Goal: Task Accomplishment & Management: Manage account settings

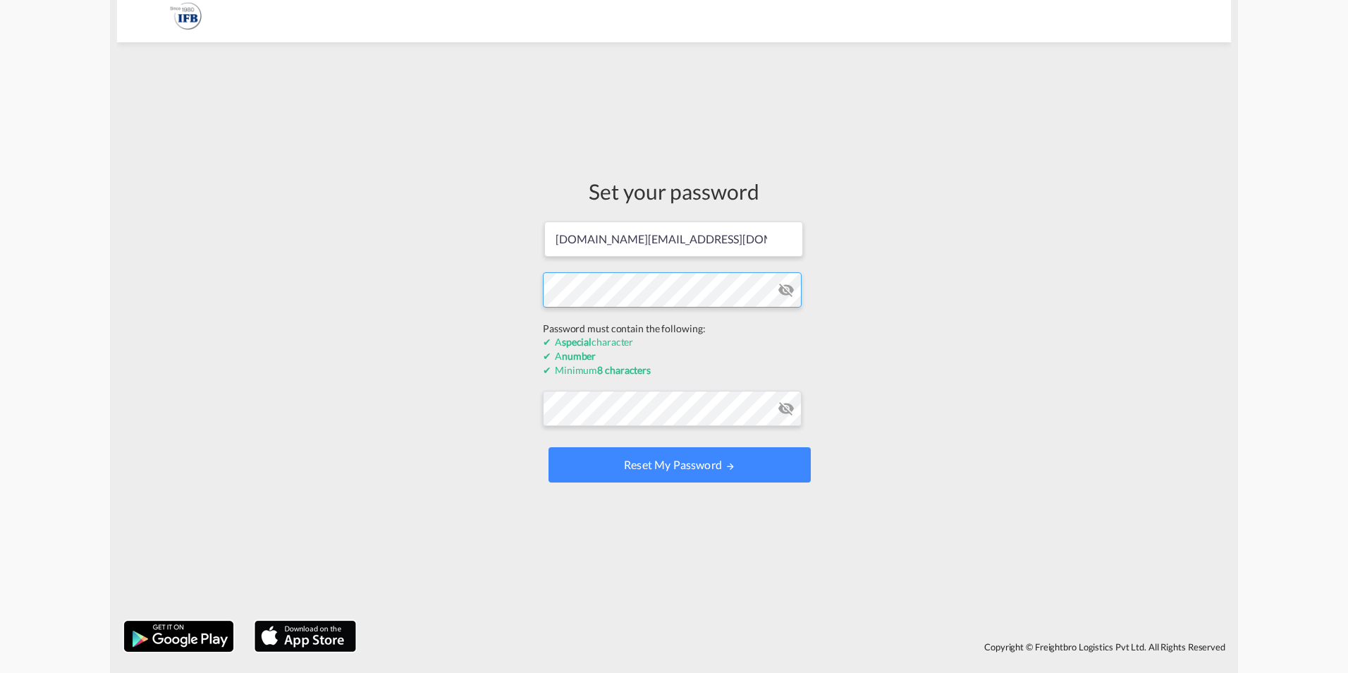
click at [692, 325] on form "[DOMAIN_NAME][EMAIL_ADDRESS][DOMAIN_NAME] Password must contain the following: …" at bounding box center [674, 353] width 262 height 266
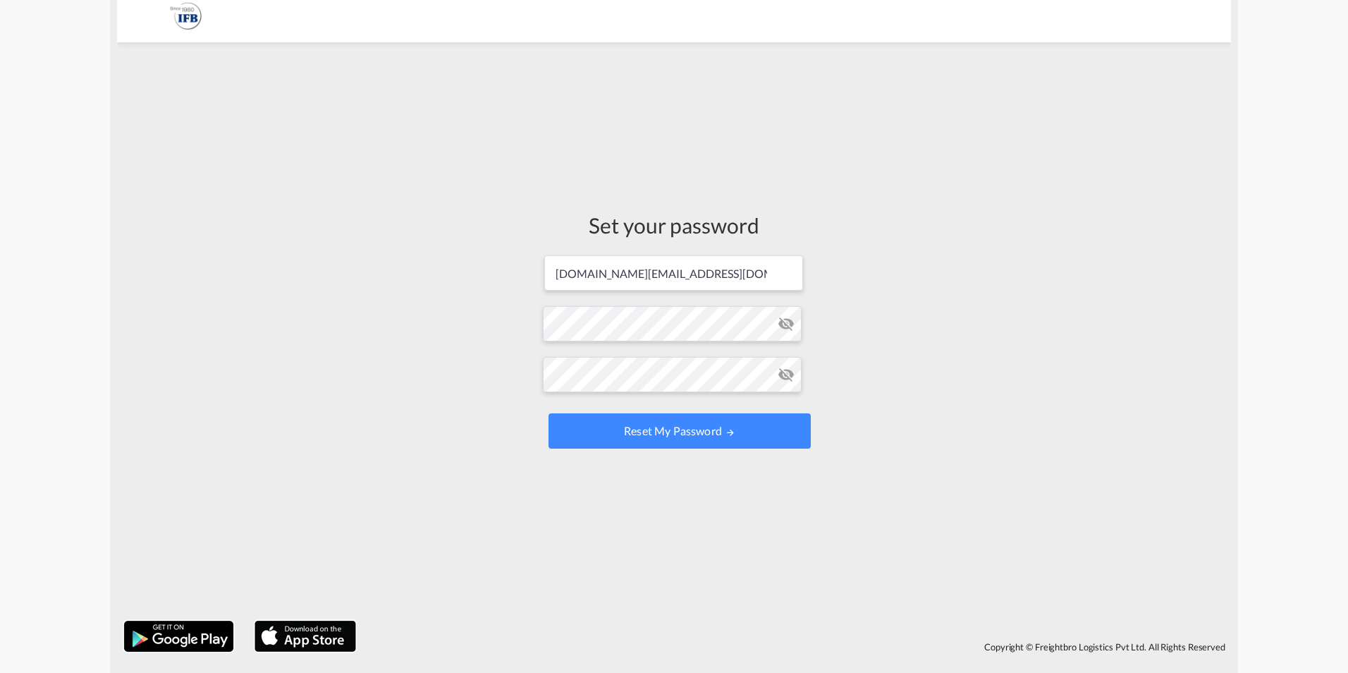
click at [783, 290] on form "[DOMAIN_NAME][EMAIL_ADDRESS][DOMAIN_NAME] Password must contain the following: …" at bounding box center [674, 353] width 262 height 199
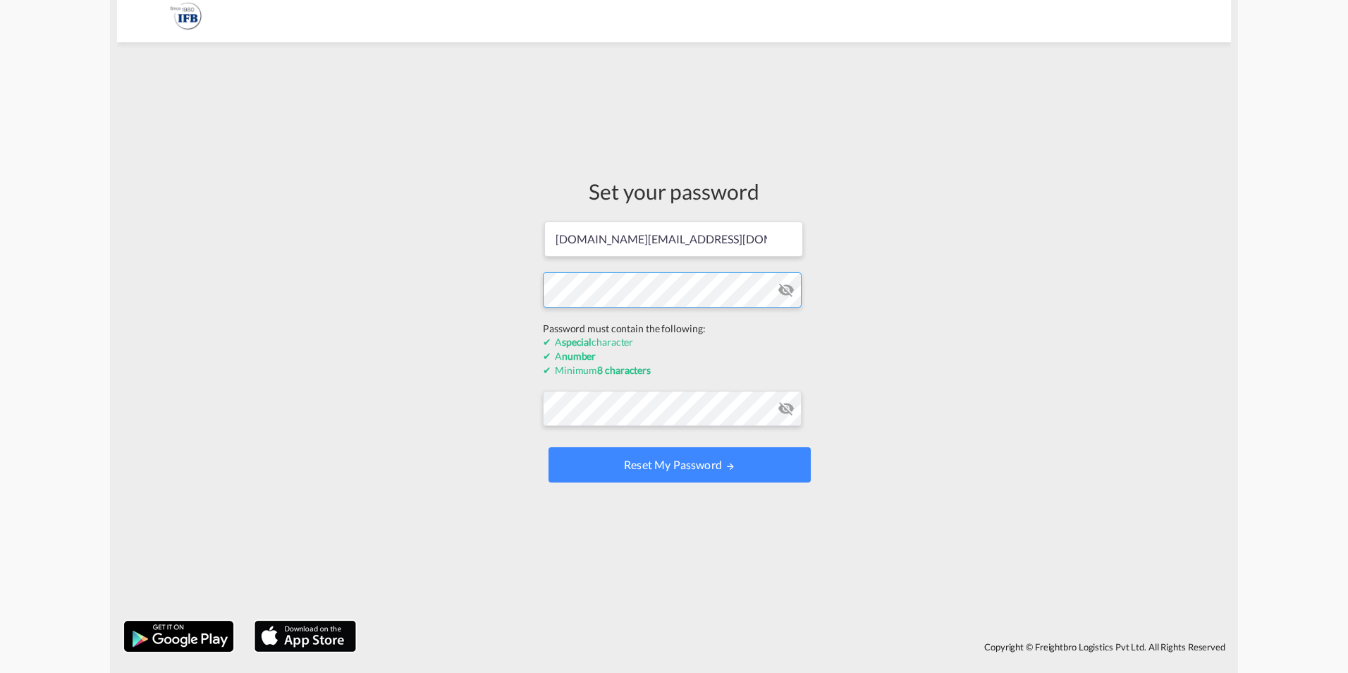
click at [796, 323] on form "[DOMAIN_NAME][EMAIL_ADDRESS][DOMAIN_NAME] Password must contain the following: …" at bounding box center [674, 353] width 262 height 266
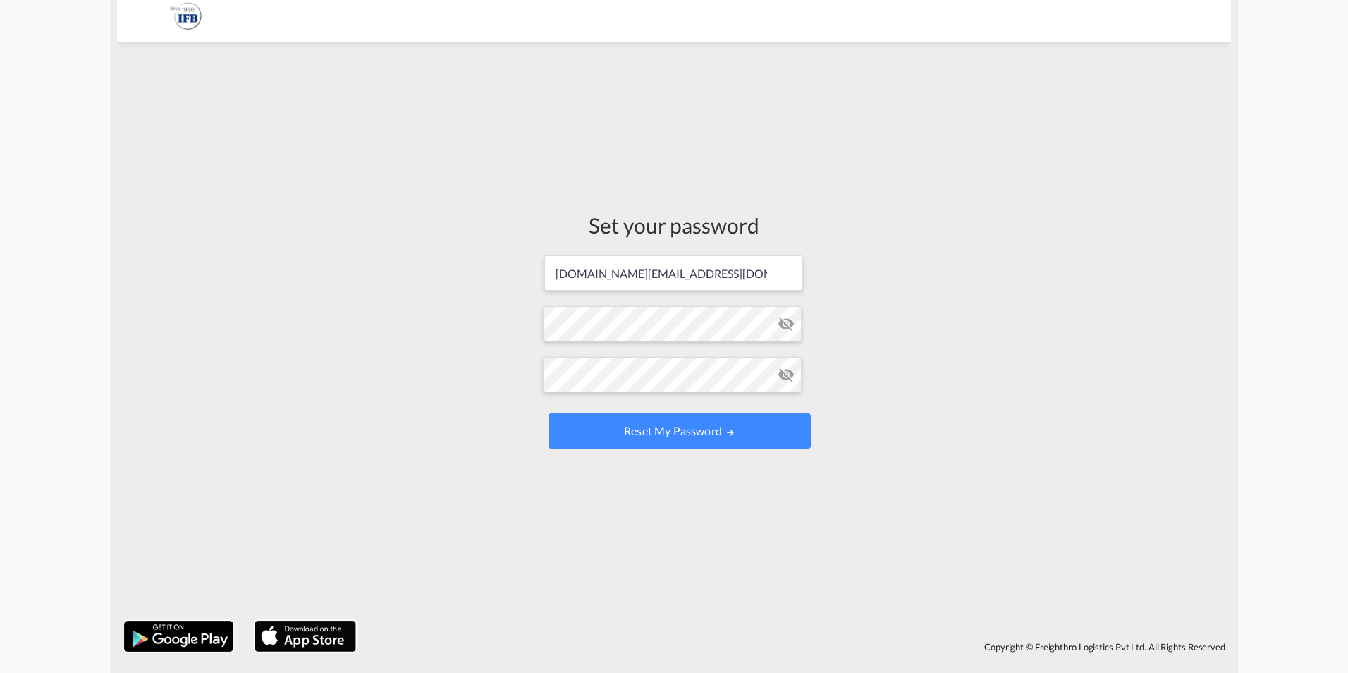
click at [786, 293] on form "[DOMAIN_NAME][EMAIL_ADDRESS][DOMAIN_NAME] Password must contain the following: …" at bounding box center [674, 353] width 262 height 199
click at [787, 321] on md-icon "icon-eye-off" at bounding box center [786, 323] width 17 height 17
click at [548, 413] on button "Reset my password" at bounding box center [679, 430] width 262 height 35
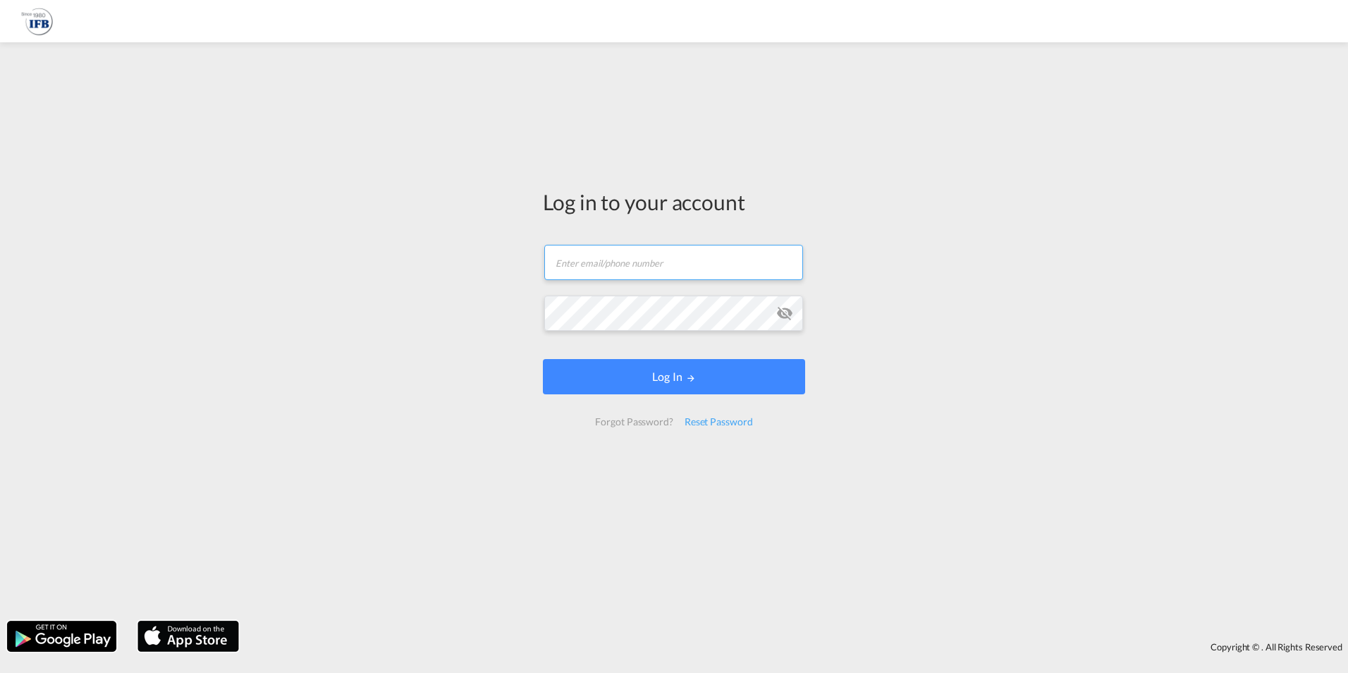
type input "[DOMAIN_NAME][EMAIL_ADDRESS][DOMAIN_NAME]"
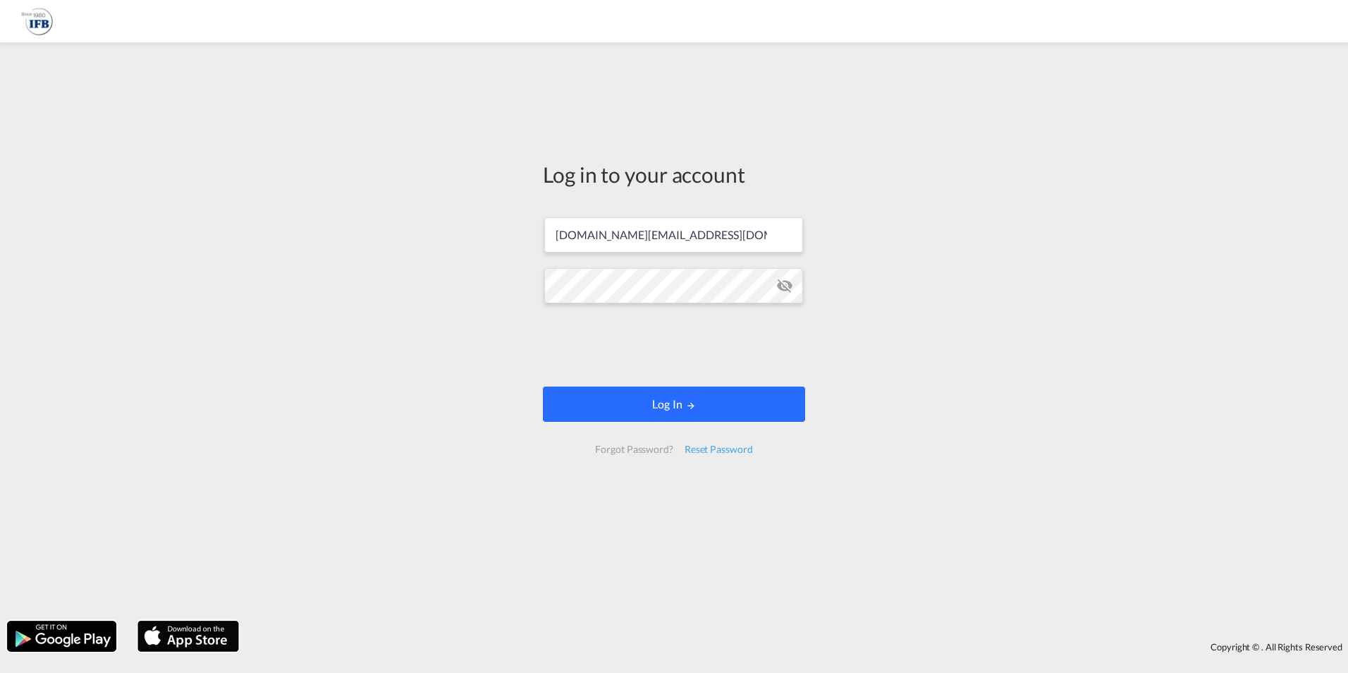
click at [672, 406] on button "Log In" at bounding box center [674, 403] width 262 height 35
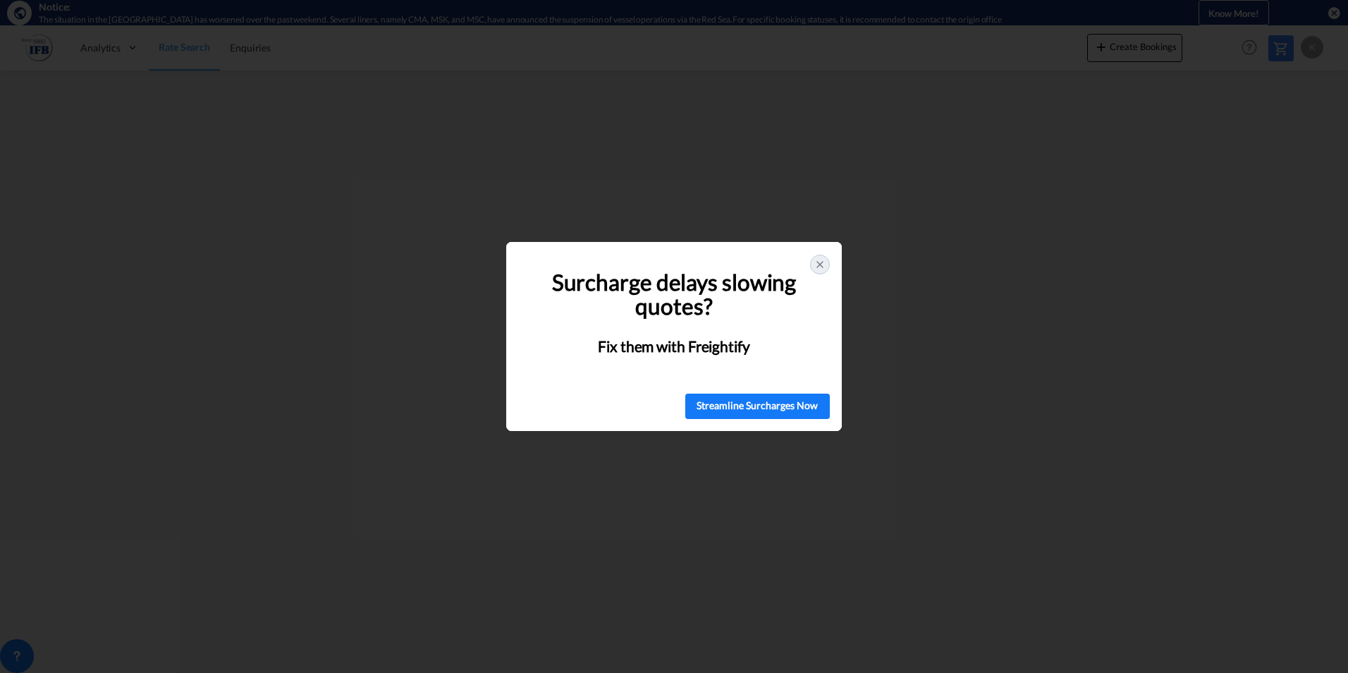
click at [820, 264] on icon at bounding box center [820, 265] width 6 height 6
